Goal: Find contact information: Find contact information

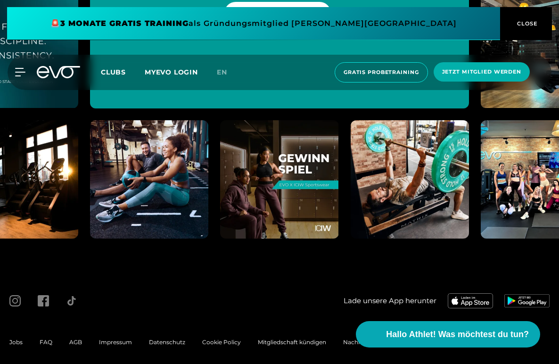
scroll to position [1270, 0]
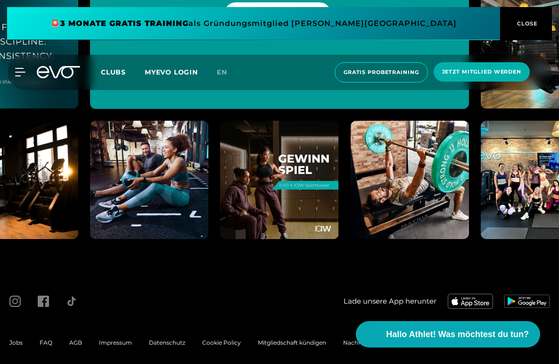
click at [118, 339] on span "Impressum" at bounding box center [115, 342] width 33 height 7
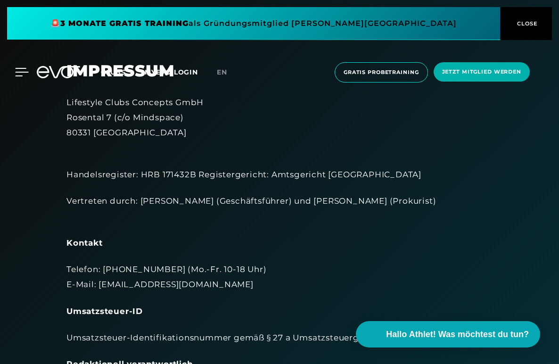
click at [20, 69] on icon at bounding box center [22, 72] width 14 height 8
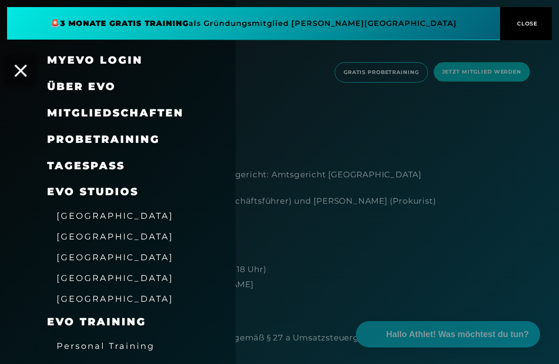
click at [20, 70] on icon at bounding box center [21, 71] width 12 height 12
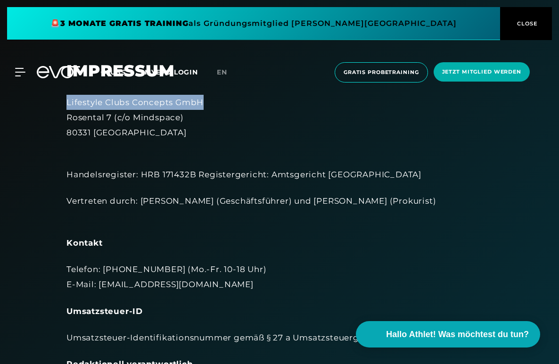
drag, startPoint x: 66, startPoint y: 100, endPoint x: 202, endPoint y: 103, distance: 135.7
click at [202, 103] on div "Lifestyle Clubs Concepts GmbH [STREET_ADDRESS]" at bounding box center [279, 118] width 426 height 46
copy div "Lifestyle Clubs Concepts GmbH"
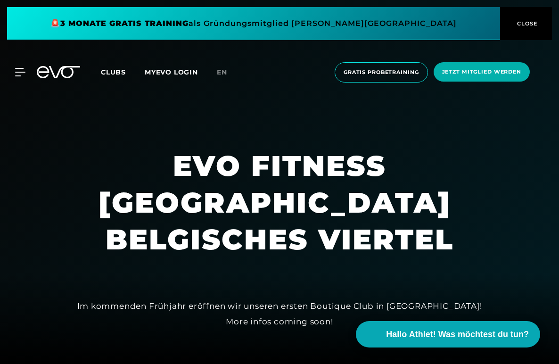
click at [115, 72] on span "Clubs" at bounding box center [113, 72] width 25 height 8
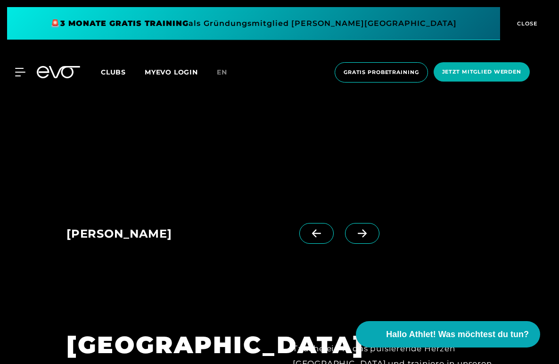
scroll to position [707, 0]
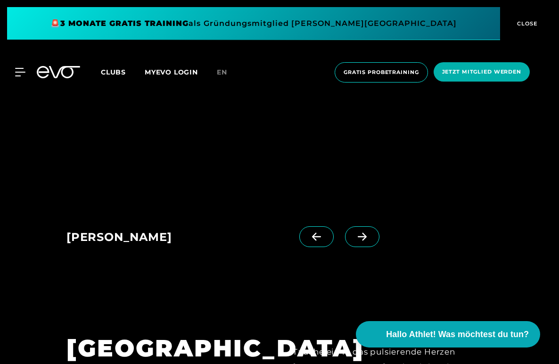
click at [366, 235] on icon at bounding box center [362, 236] width 16 height 8
